Goal: Task Accomplishment & Management: Use online tool/utility

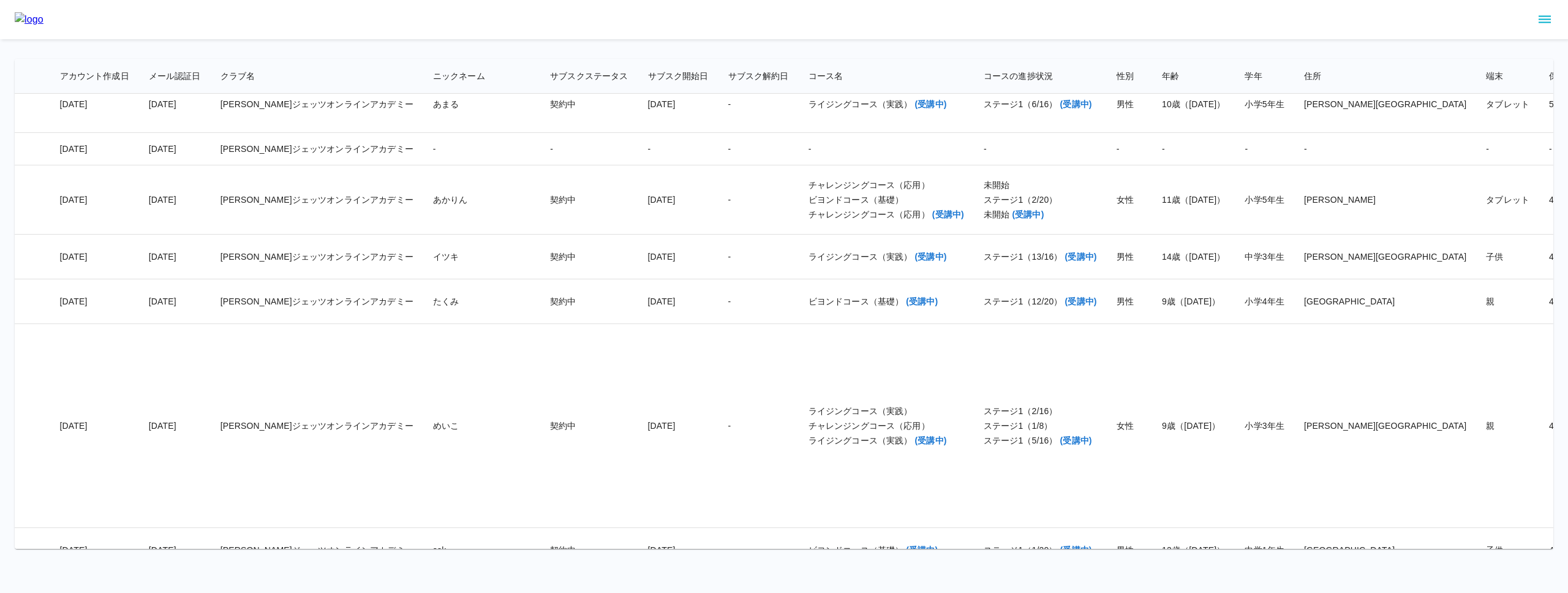
scroll to position [18389, 232]
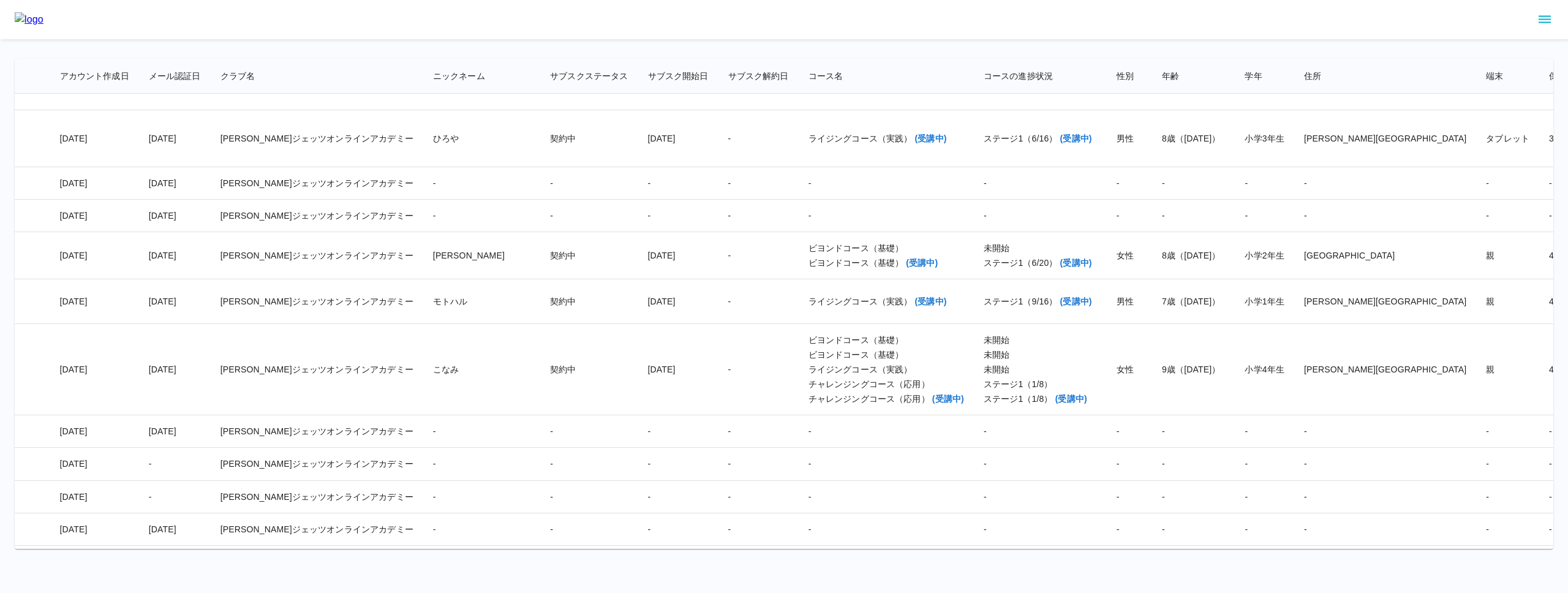
click at [1544, 18] on icon "sidemenu" at bounding box center [1544, 19] width 12 height 7
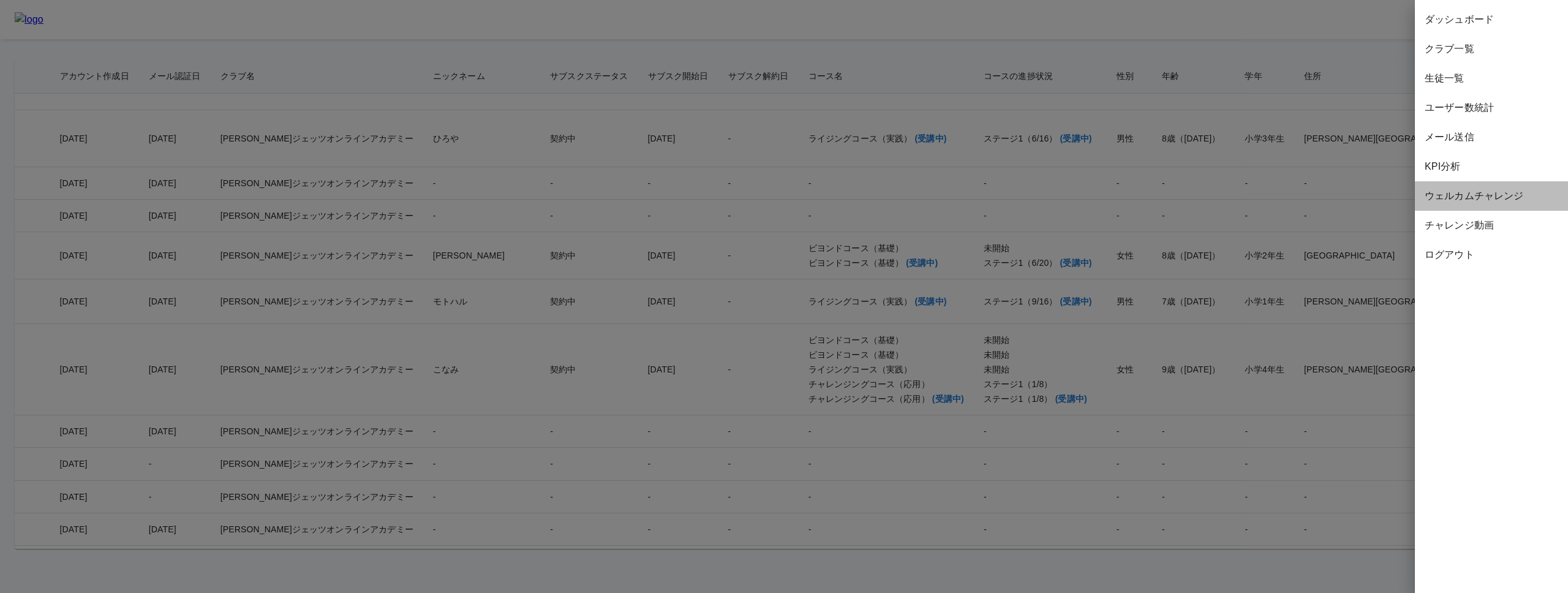
click at [1492, 198] on span "ウェルカムチャレンジ" at bounding box center [1491, 196] width 133 height 15
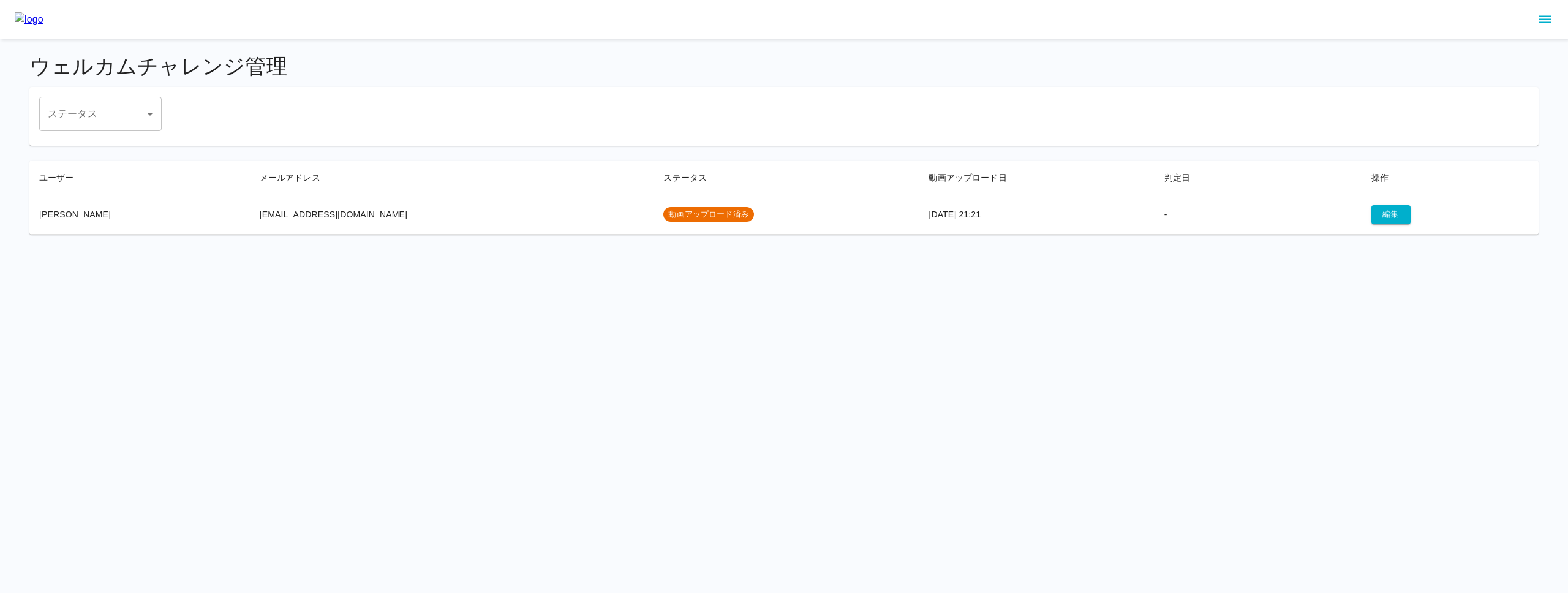
click at [692, 63] on h4 "ウェルカムチャレンジ管理" at bounding box center [783, 67] width 1509 height 26
click at [1375, 212] on button "編集" at bounding box center [1390, 214] width 39 height 19
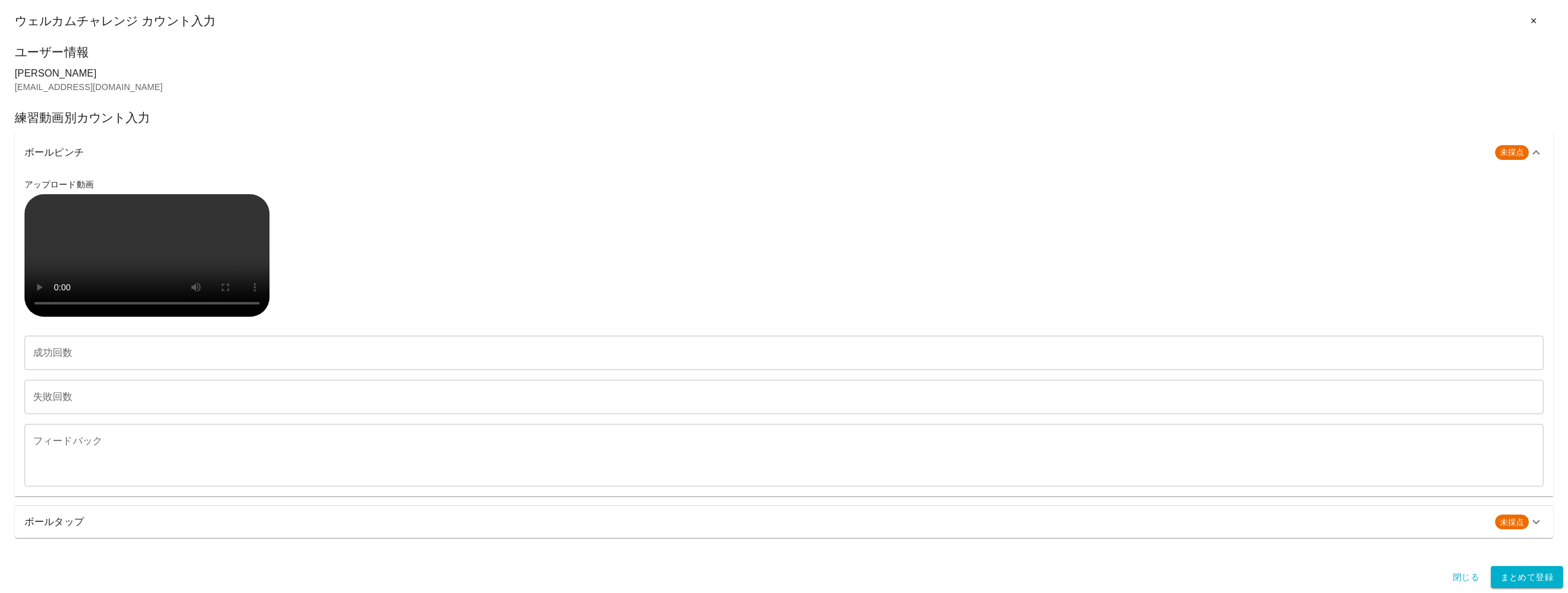
scroll to position [302, 0]
click at [1290, 531] on h6 "ボールタップ" at bounding box center [755, 522] width 1461 height 17
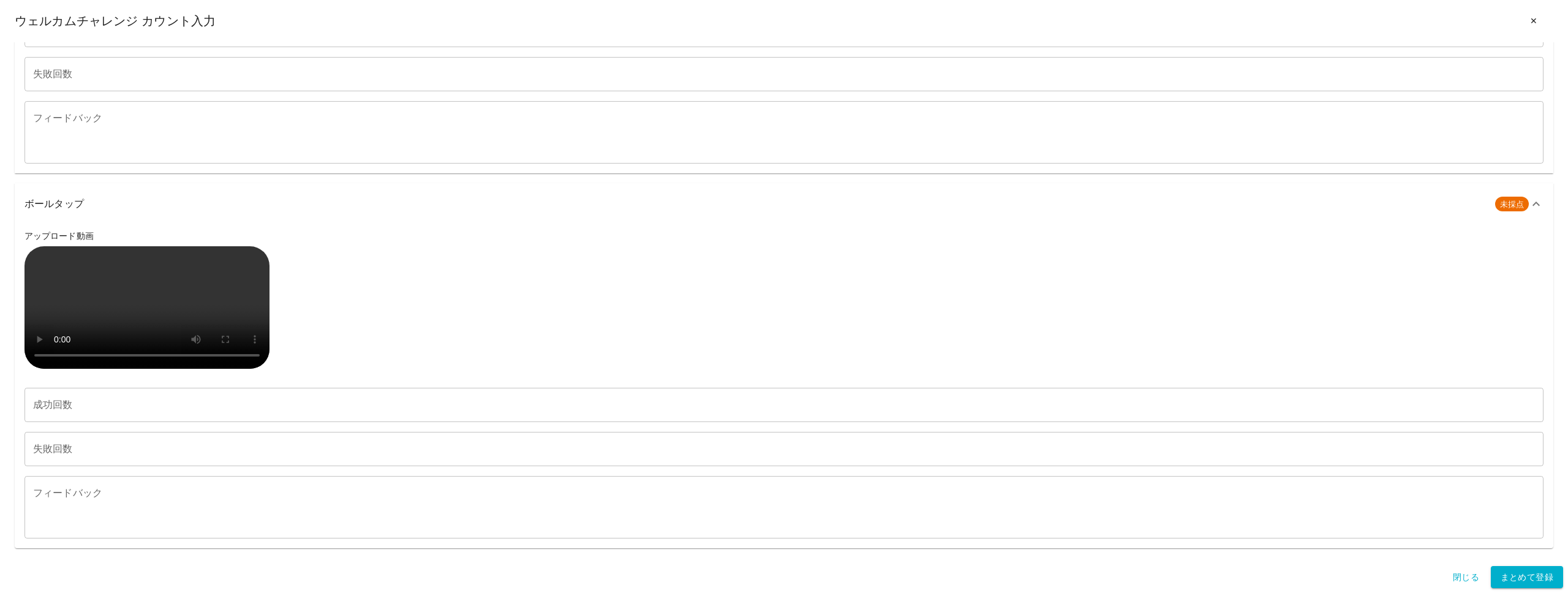
scroll to position [437, 0]
click at [1537, 212] on icon at bounding box center [1535, 204] width 15 height 15
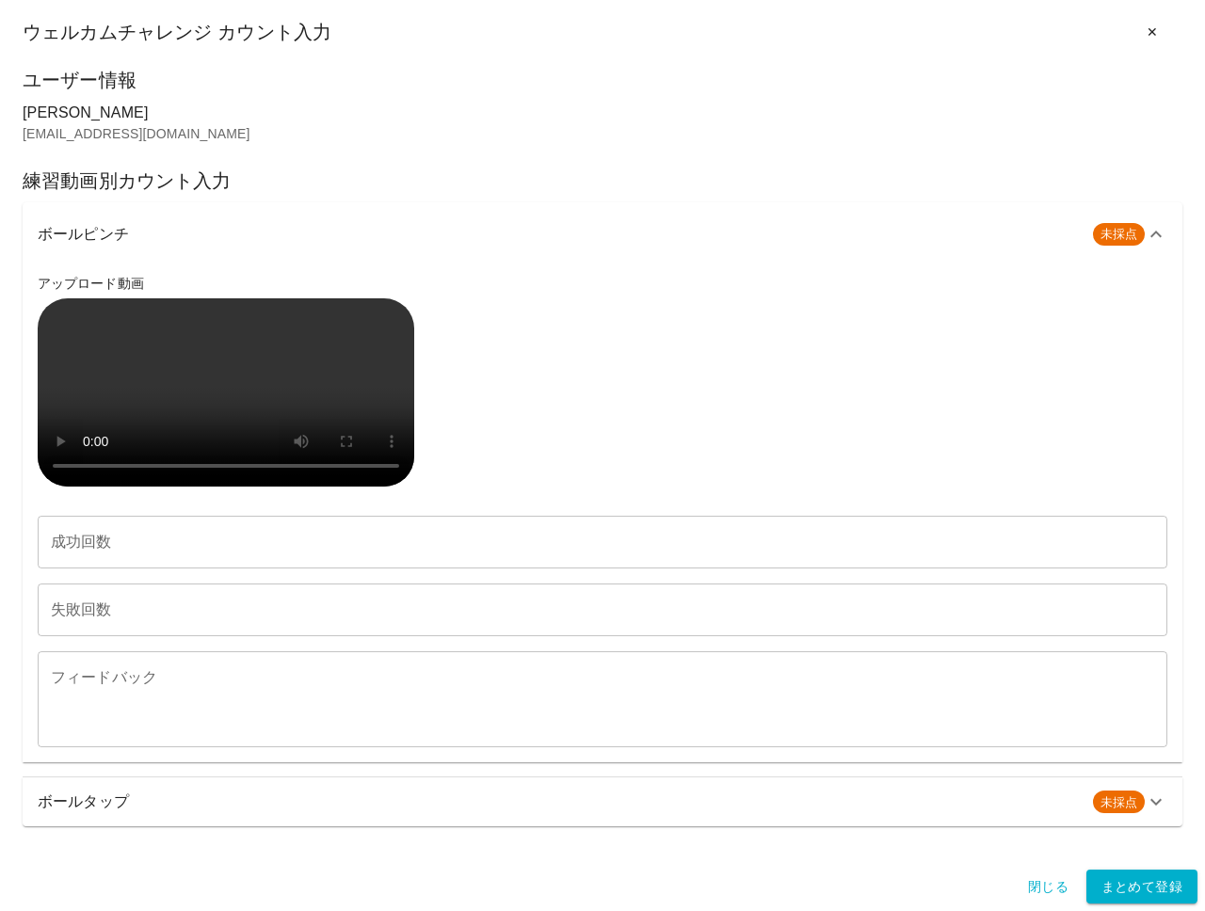
scroll to position [0, 0]
click at [245, 117] on p "[PERSON_NAME]" at bounding box center [603, 113] width 1160 height 23
copy p "[EMAIL_ADDRESS][DOMAIN_NAME]"
drag, startPoint x: 193, startPoint y: 138, endPoint x: 23, endPoint y: 140, distance: 170.4
click at [23, 140] on p "[EMAIL_ADDRESS][DOMAIN_NAME]" at bounding box center [603, 133] width 1160 height 19
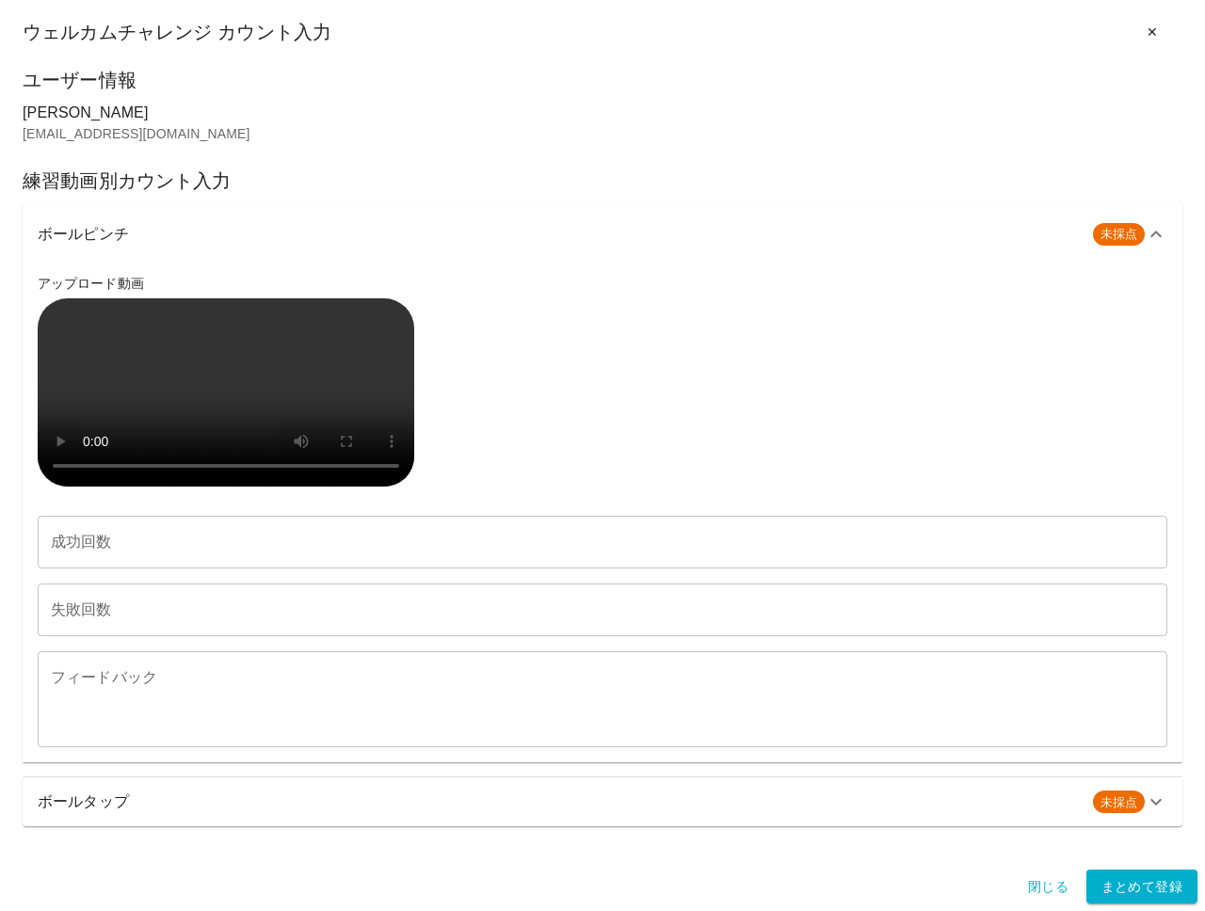
click at [314, 136] on p "[EMAIL_ADDRESS][DOMAIN_NAME]" at bounding box center [603, 133] width 1160 height 19
click at [317, 815] on h6 "ボールタップ" at bounding box center [558, 802] width 1040 height 26
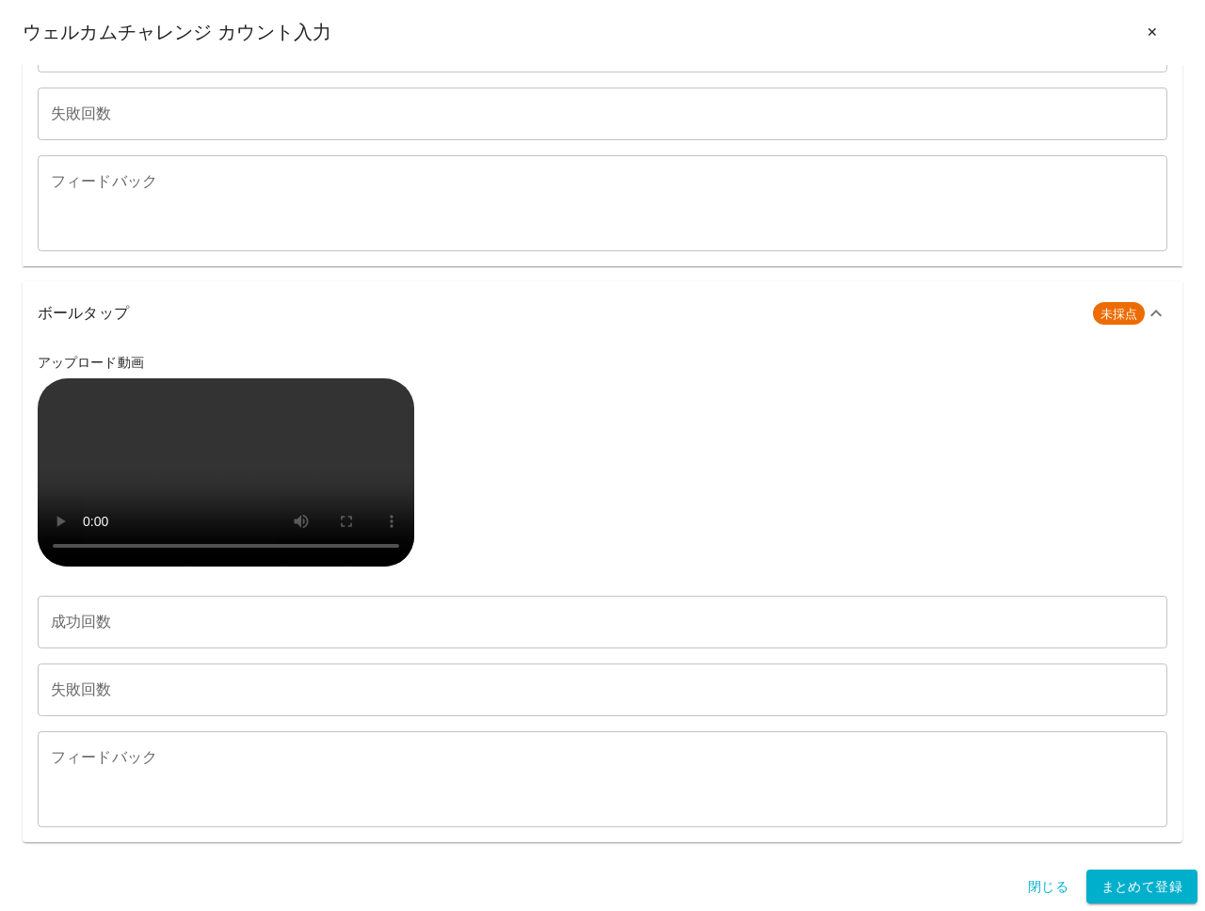
scroll to position [933, 0]
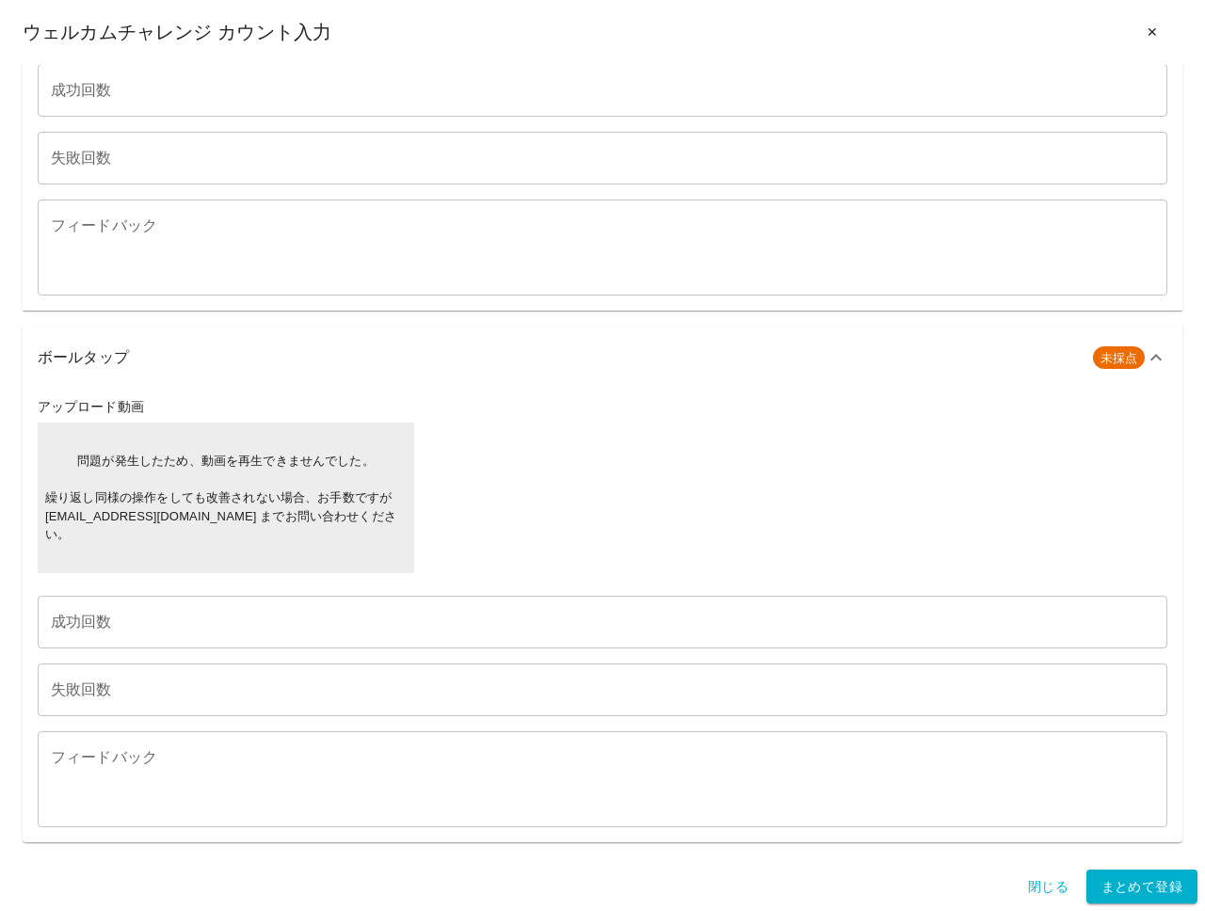
click at [340, 350] on h6 "ボールタップ" at bounding box center [558, 357] width 1040 height 26
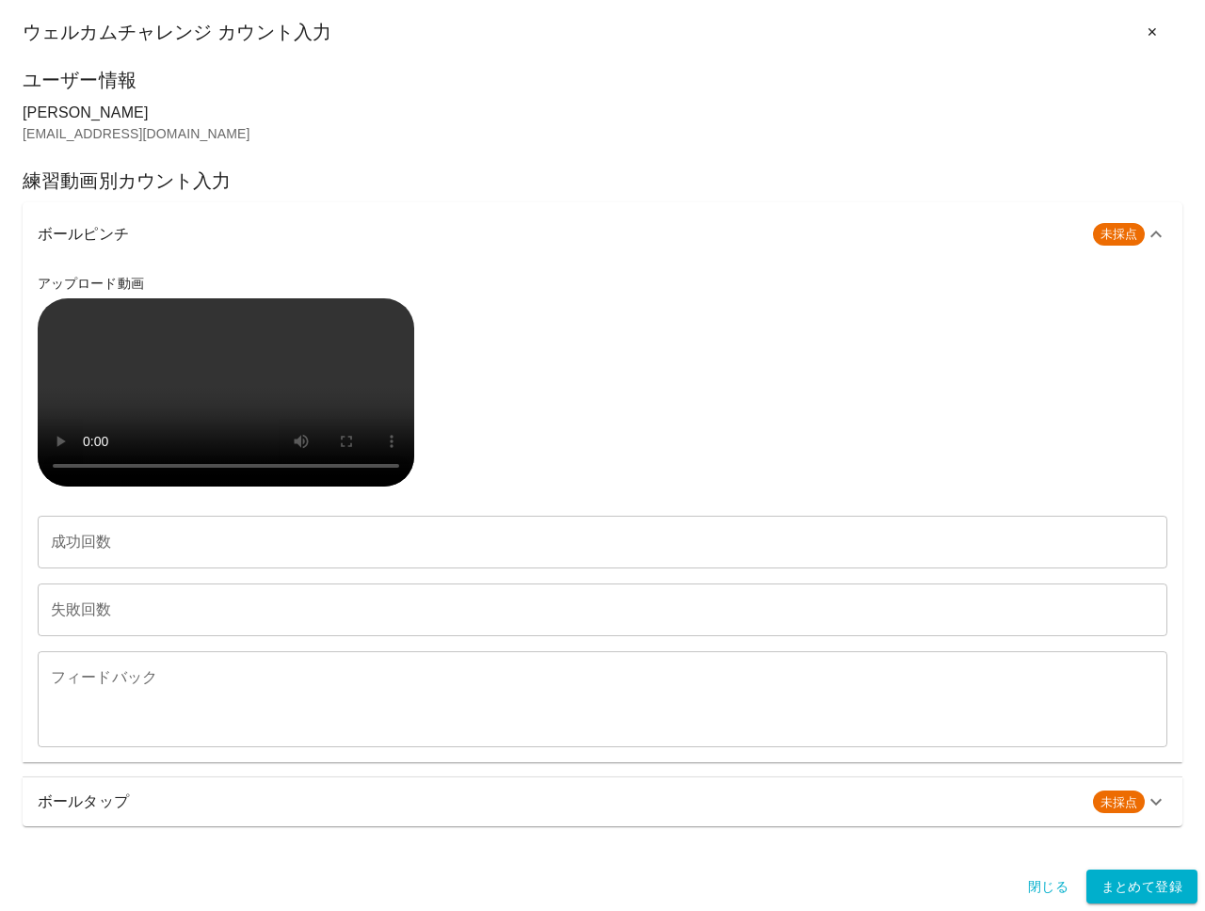
scroll to position [465, 0]
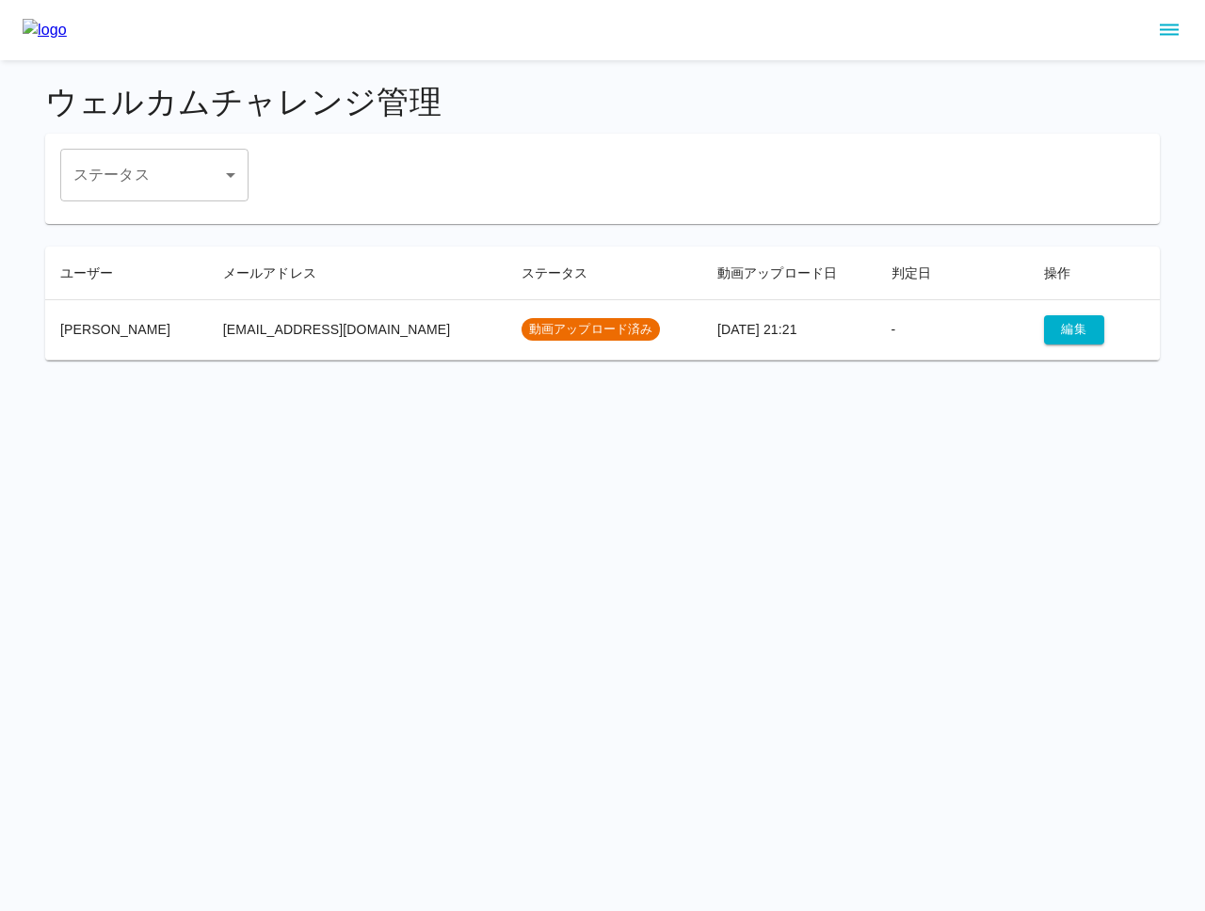
click at [554, 78] on div "ウェルカムチャレンジ管理 ステータス ​ ステータス ユーザー メールアドレス ステータス 動画アップロード日 判定日 操作 [PERSON_NAME] [P…" at bounding box center [603, 221] width 1160 height 323
click at [1167, 35] on icon "sidemenu" at bounding box center [1169, 30] width 23 height 23
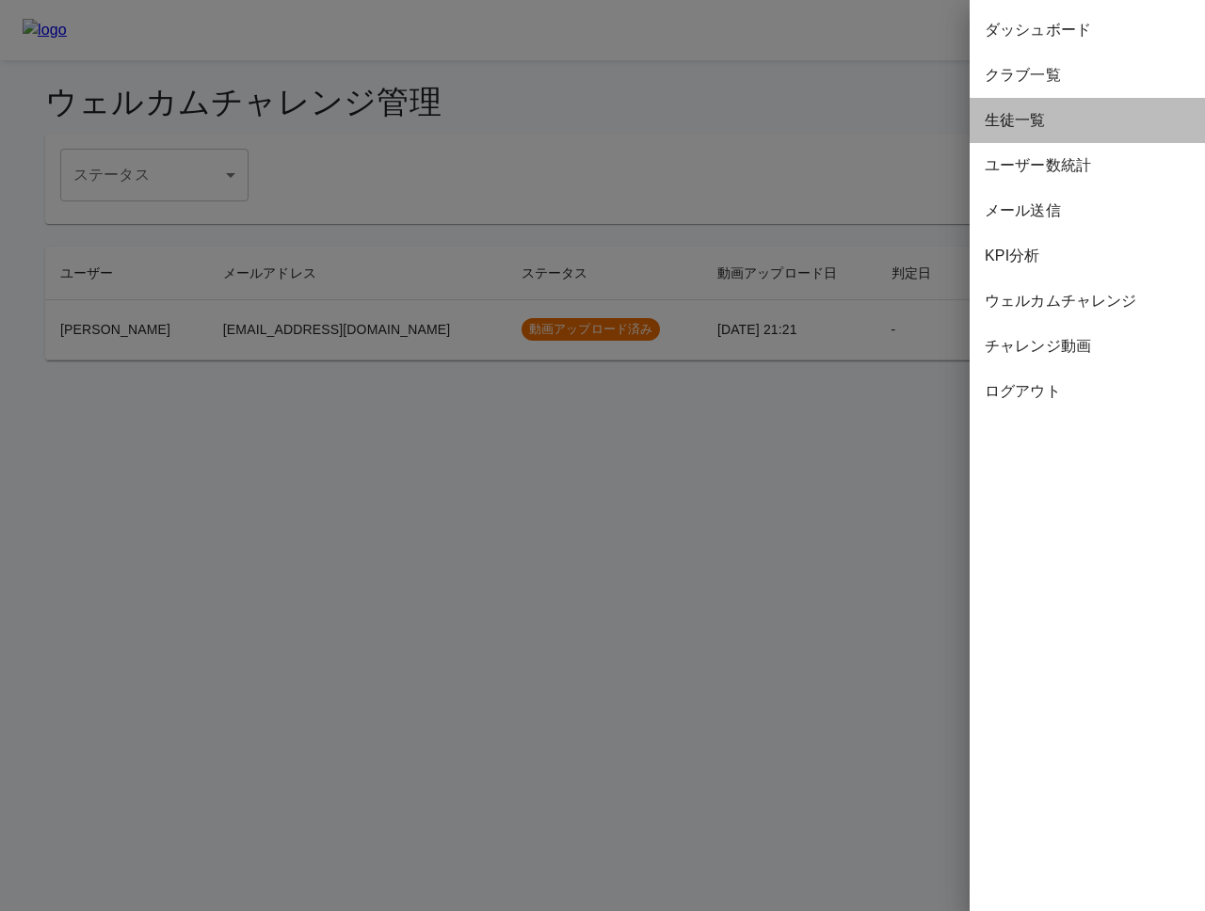
click at [1064, 113] on span "生徒一覧" at bounding box center [1087, 120] width 205 height 23
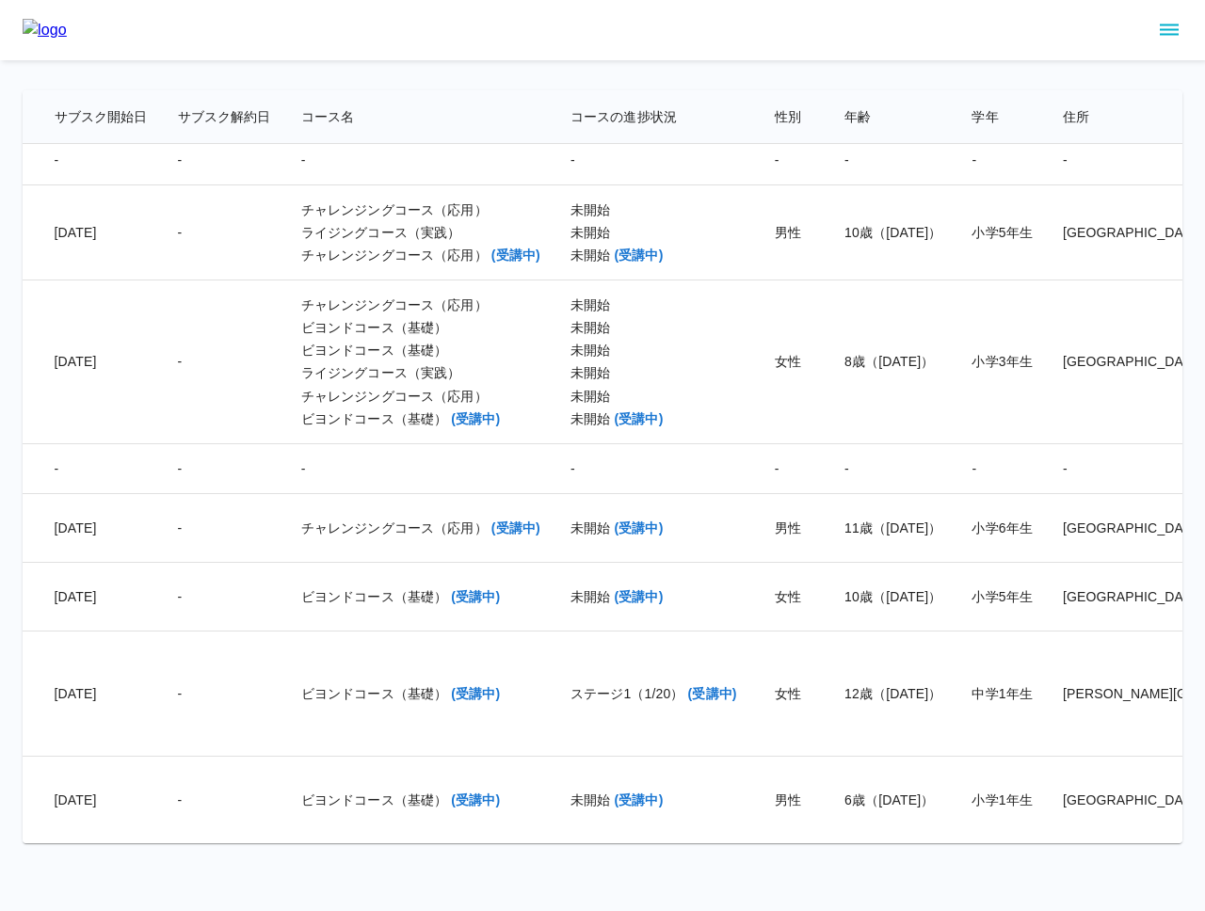
scroll to position [30492, 1292]
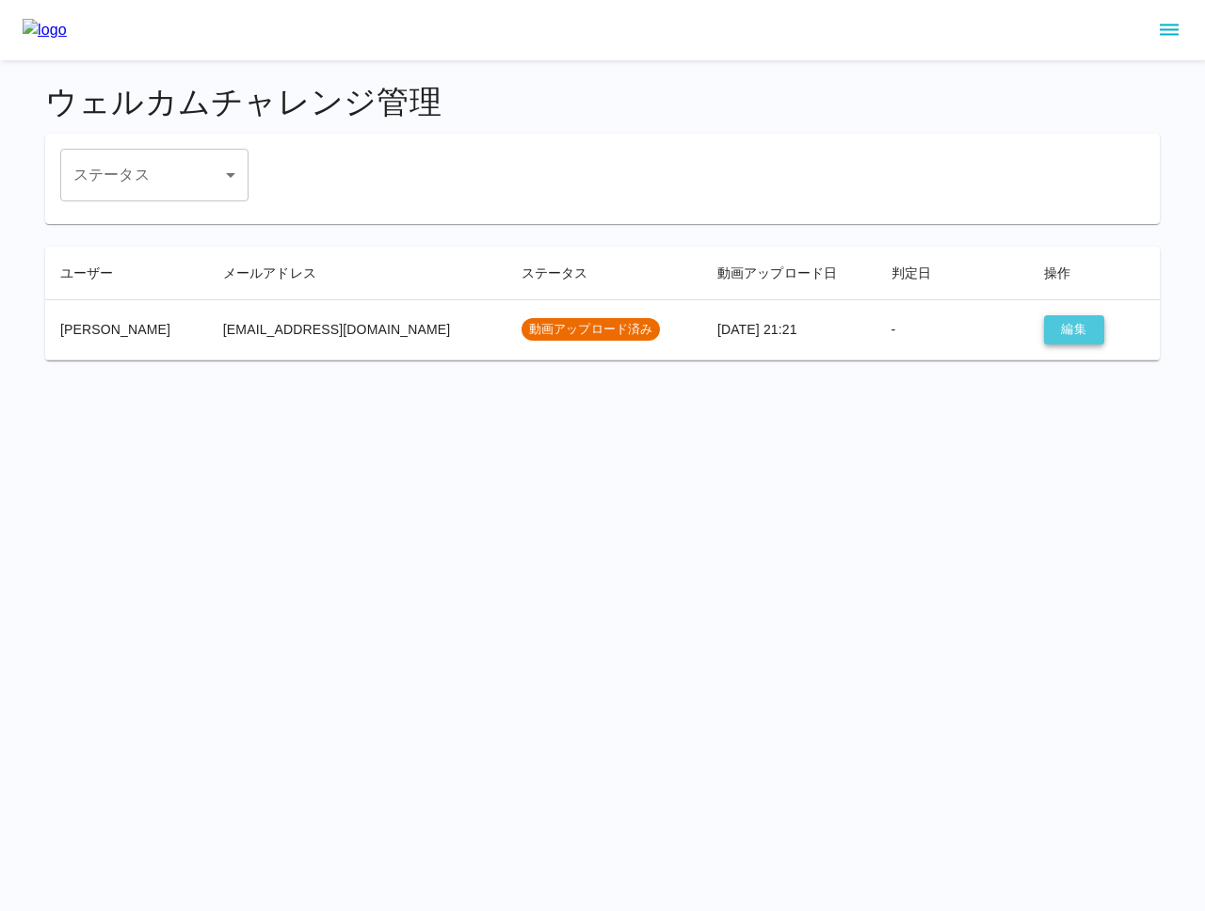
click at [1057, 324] on button "編集" at bounding box center [1074, 329] width 60 height 29
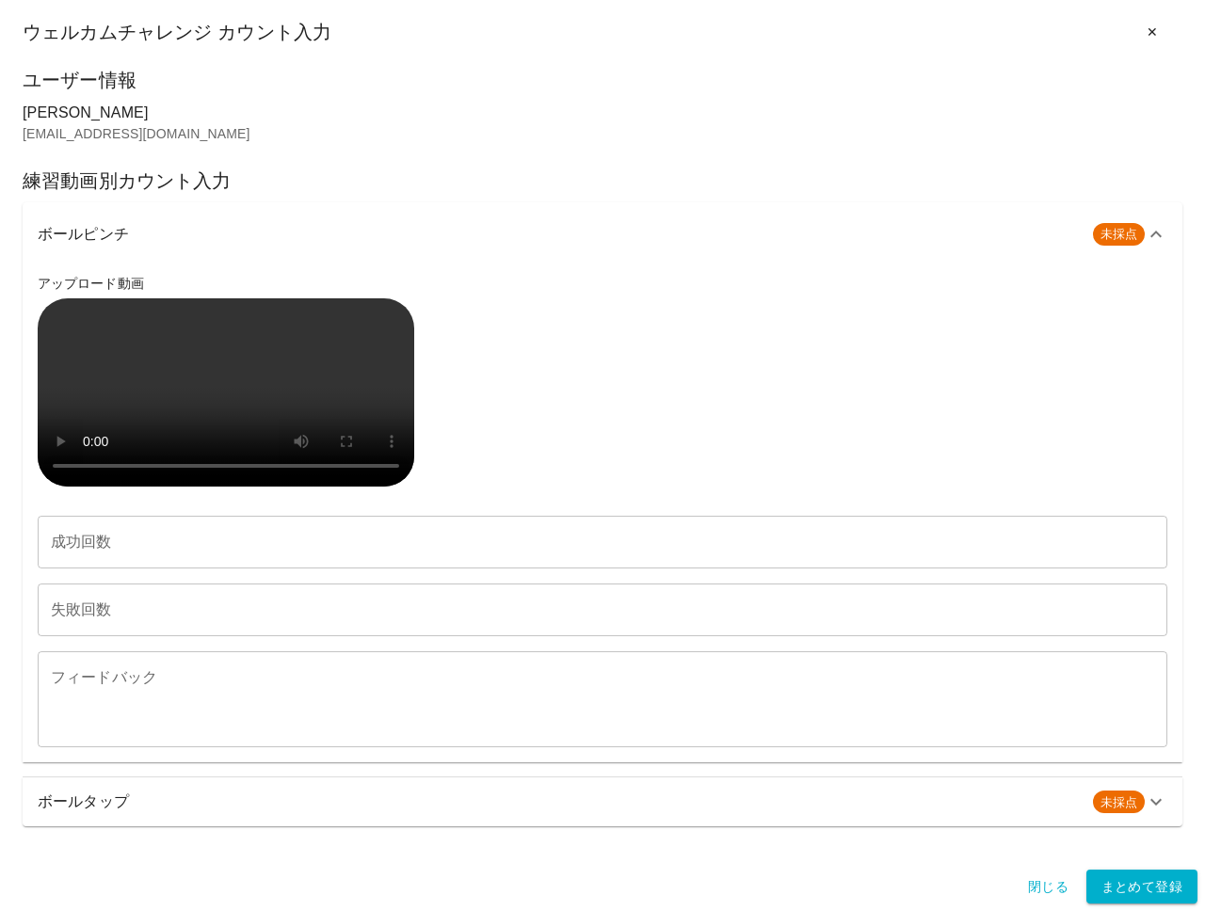
scroll to position [464, 0]
click at [214, 815] on h6 "ボールタップ" at bounding box center [558, 802] width 1040 height 26
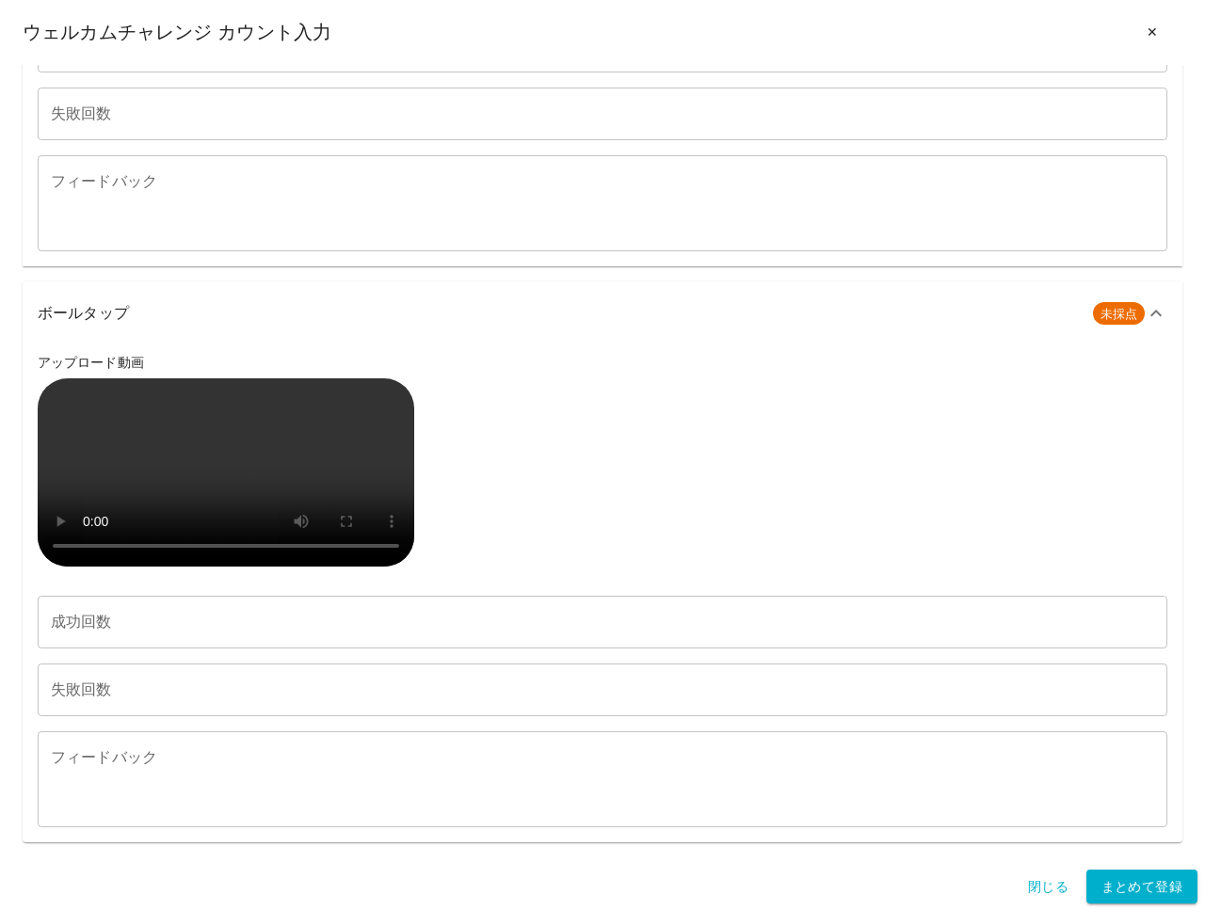
scroll to position [1444, 0]
